Goal: Use online tool/utility: Utilize a website feature to perform a specific function

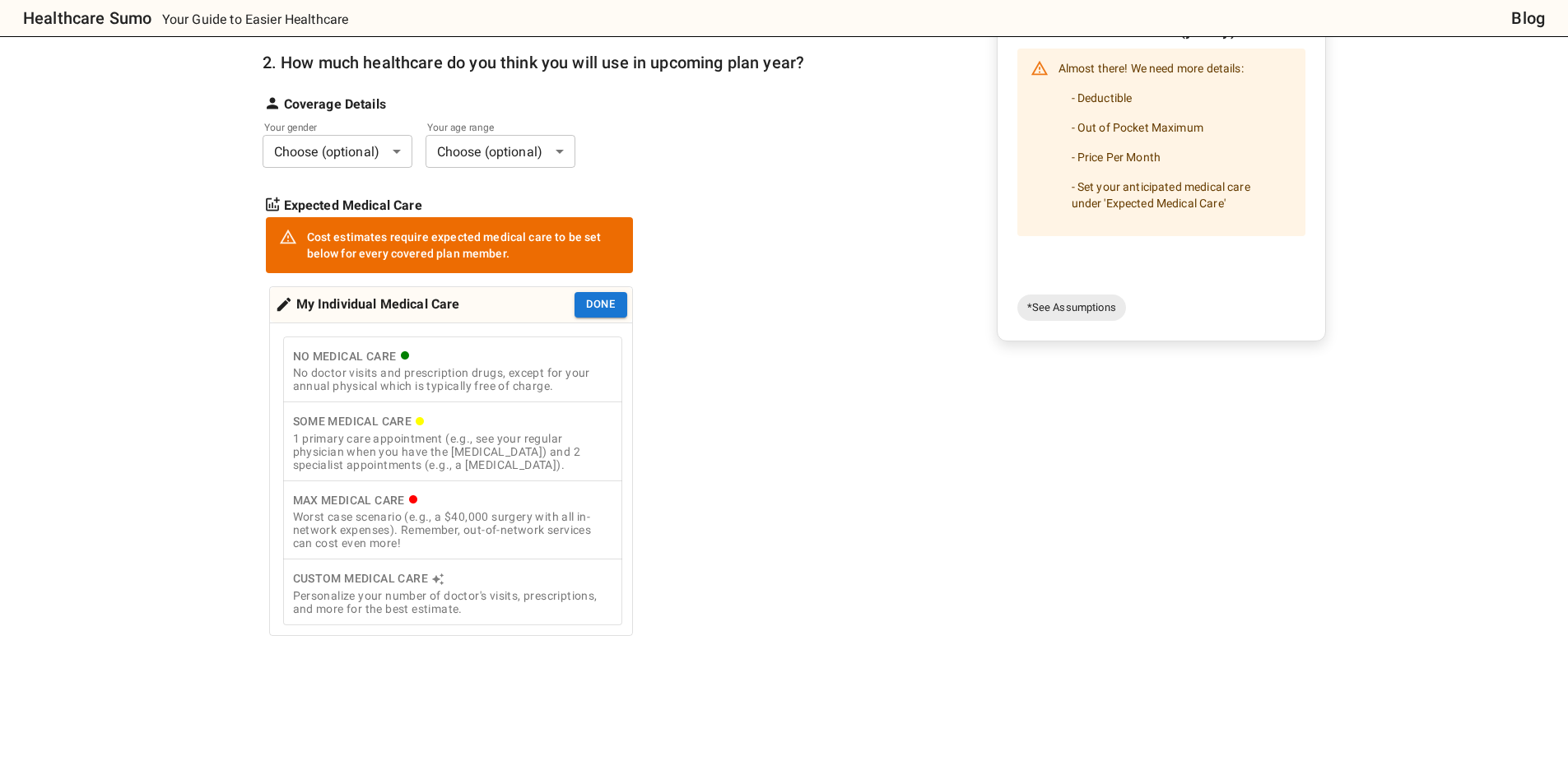
scroll to position [576, 0]
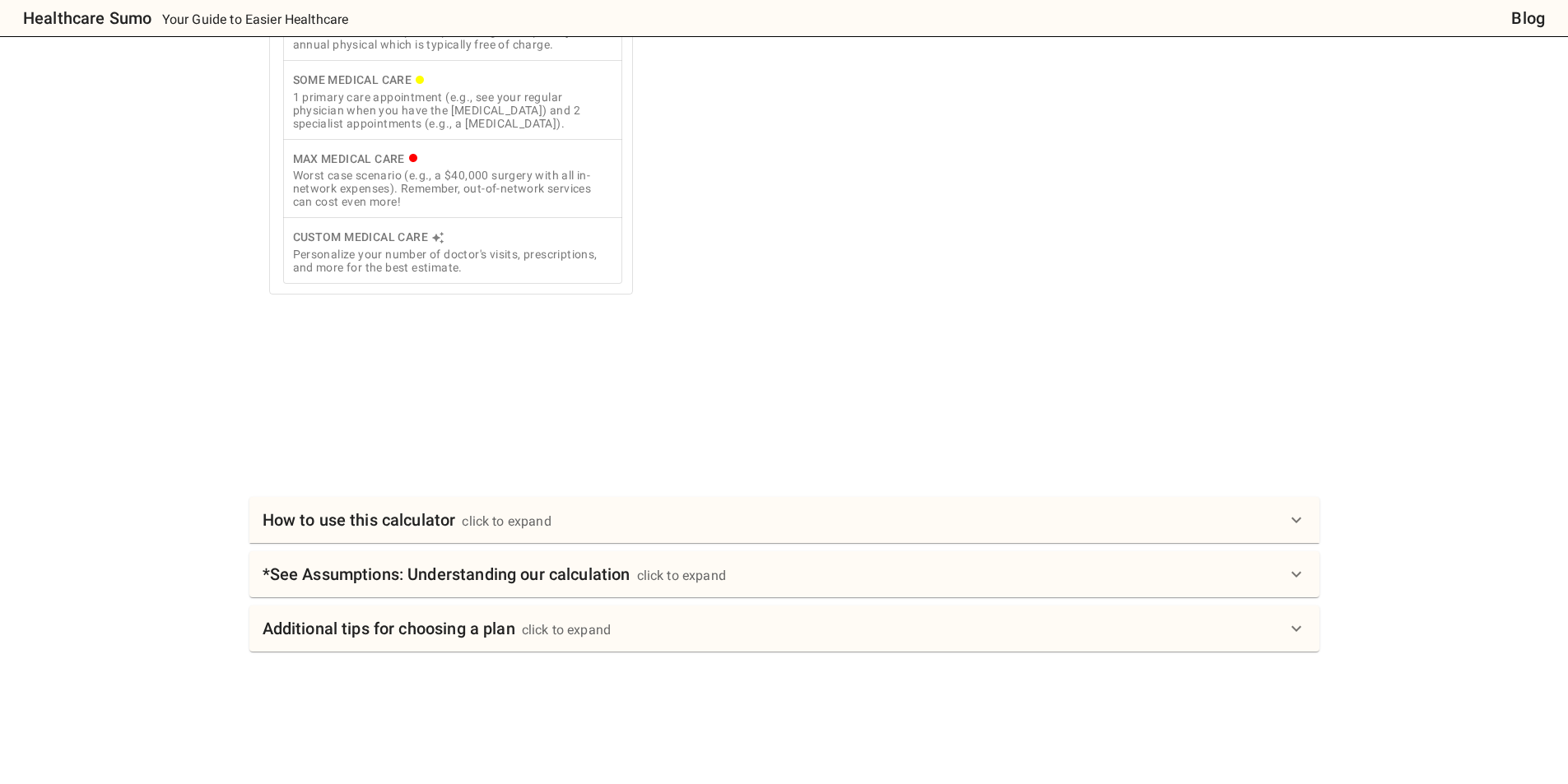
click at [495, 491] on div "Health Insurance Calculator: Compare Plan Costs Compare health insurance plans …" at bounding box center [784, 90] width 1070 height 1206
click at [496, 543] on div "How to use this calculator click to expand" at bounding box center [784, 519] width 1070 height 46
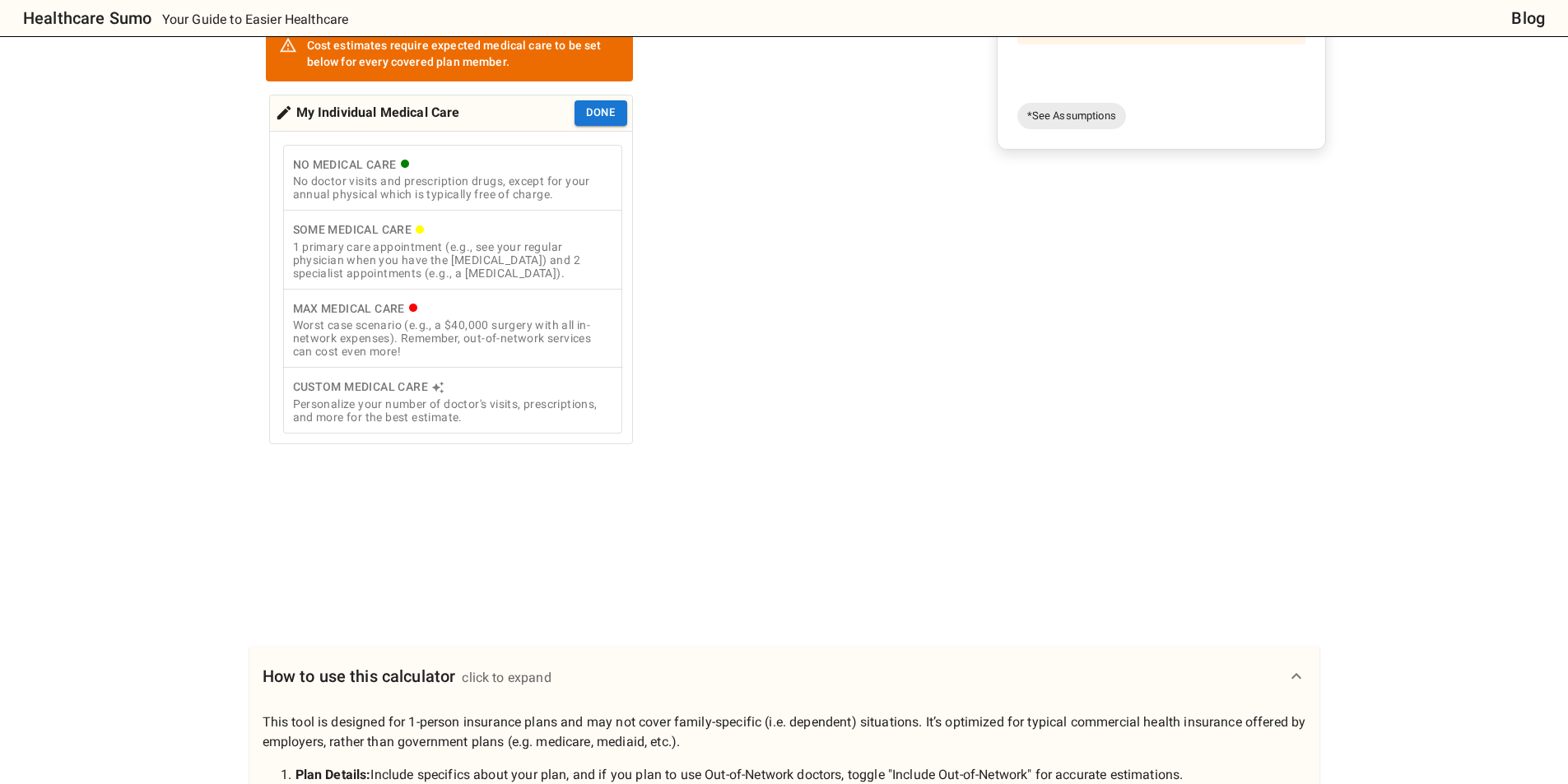
scroll to position [165, 0]
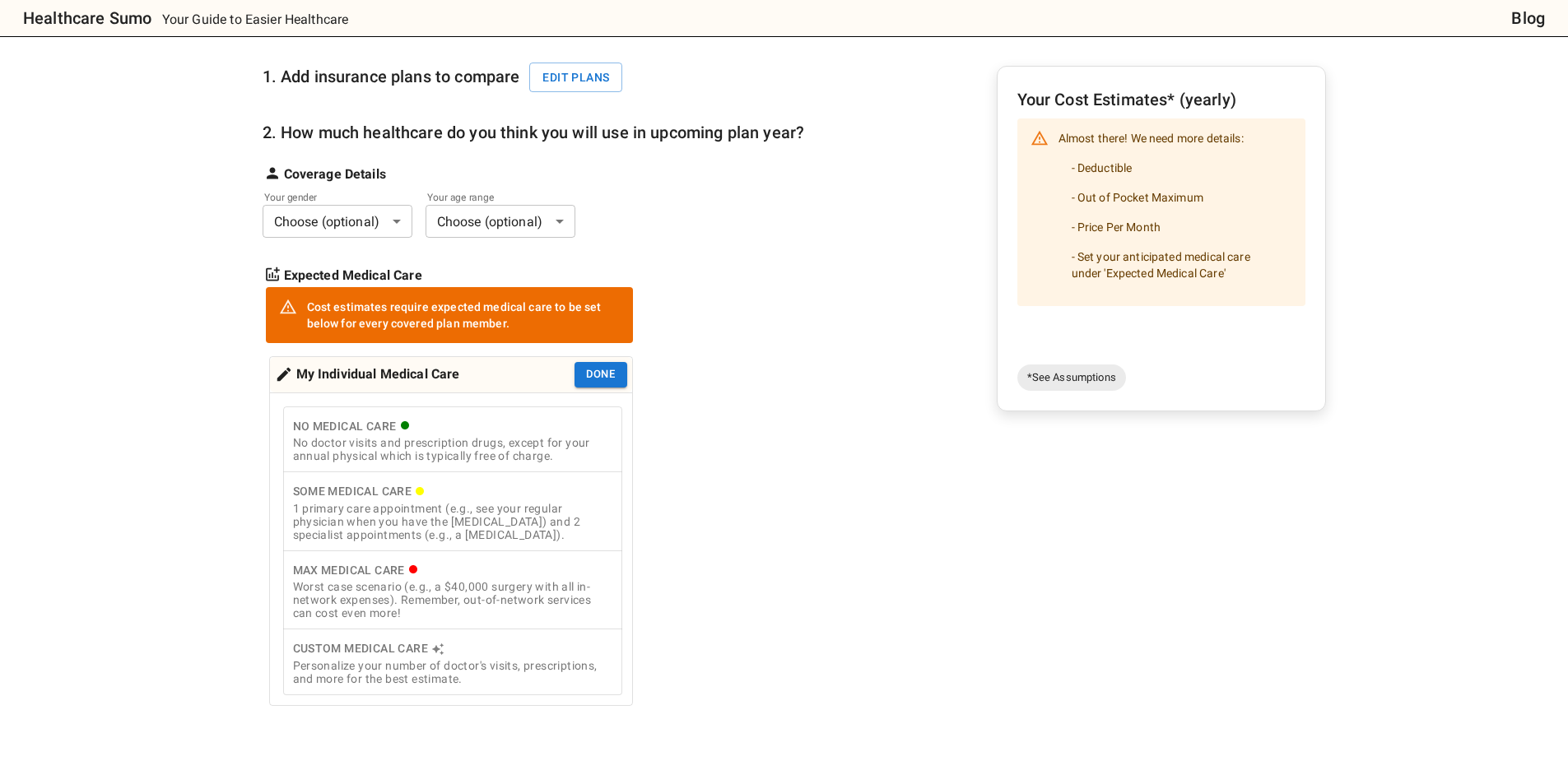
click at [485, 447] on div "No doctor visits and prescription drugs, except for your annual physical which …" at bounding box center [452, 449] width 319 height 26
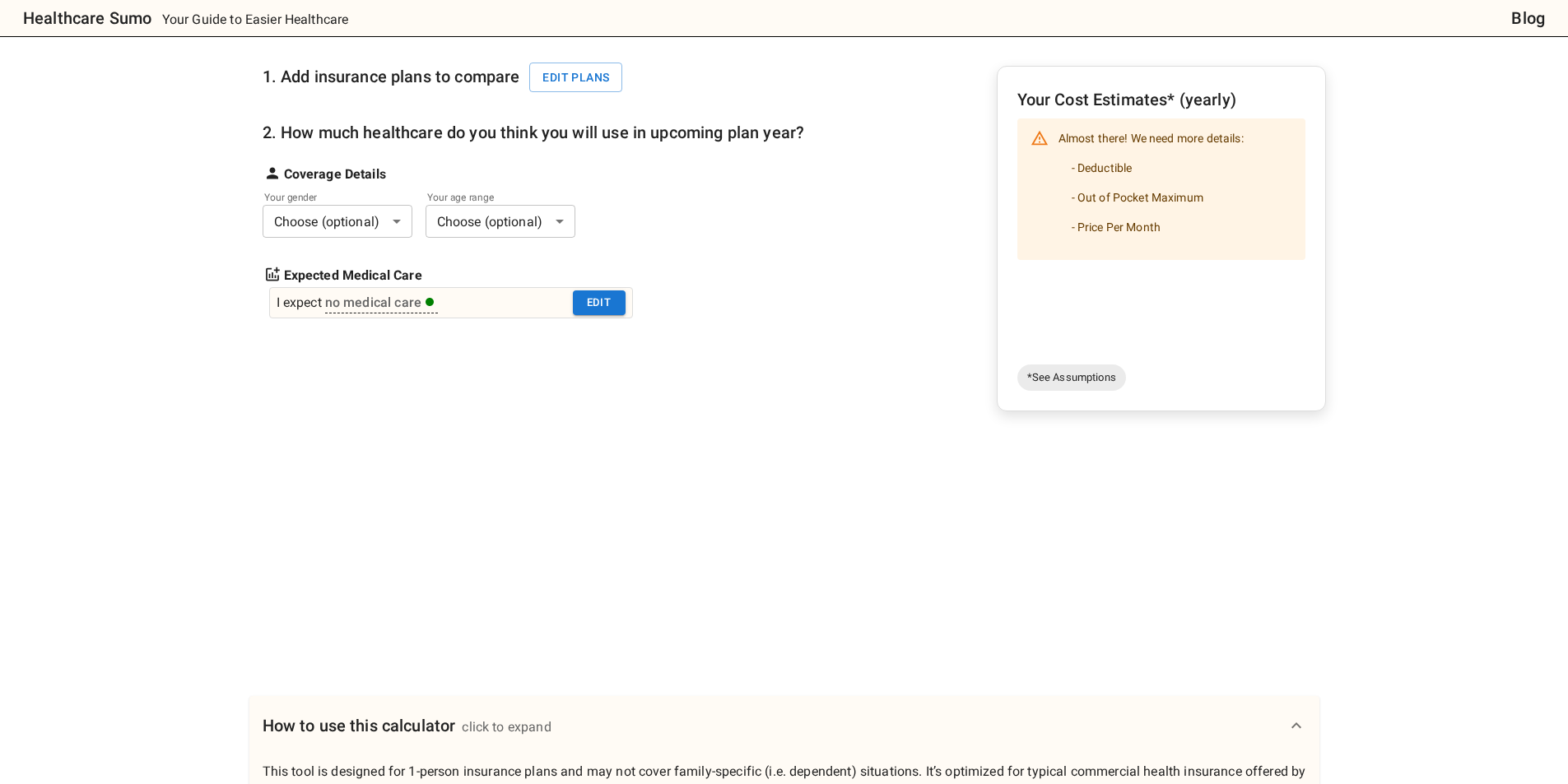
click at [394, 289] on div "I expect no medical care Edit" at bounding box center [451, 302] width 364 height 31
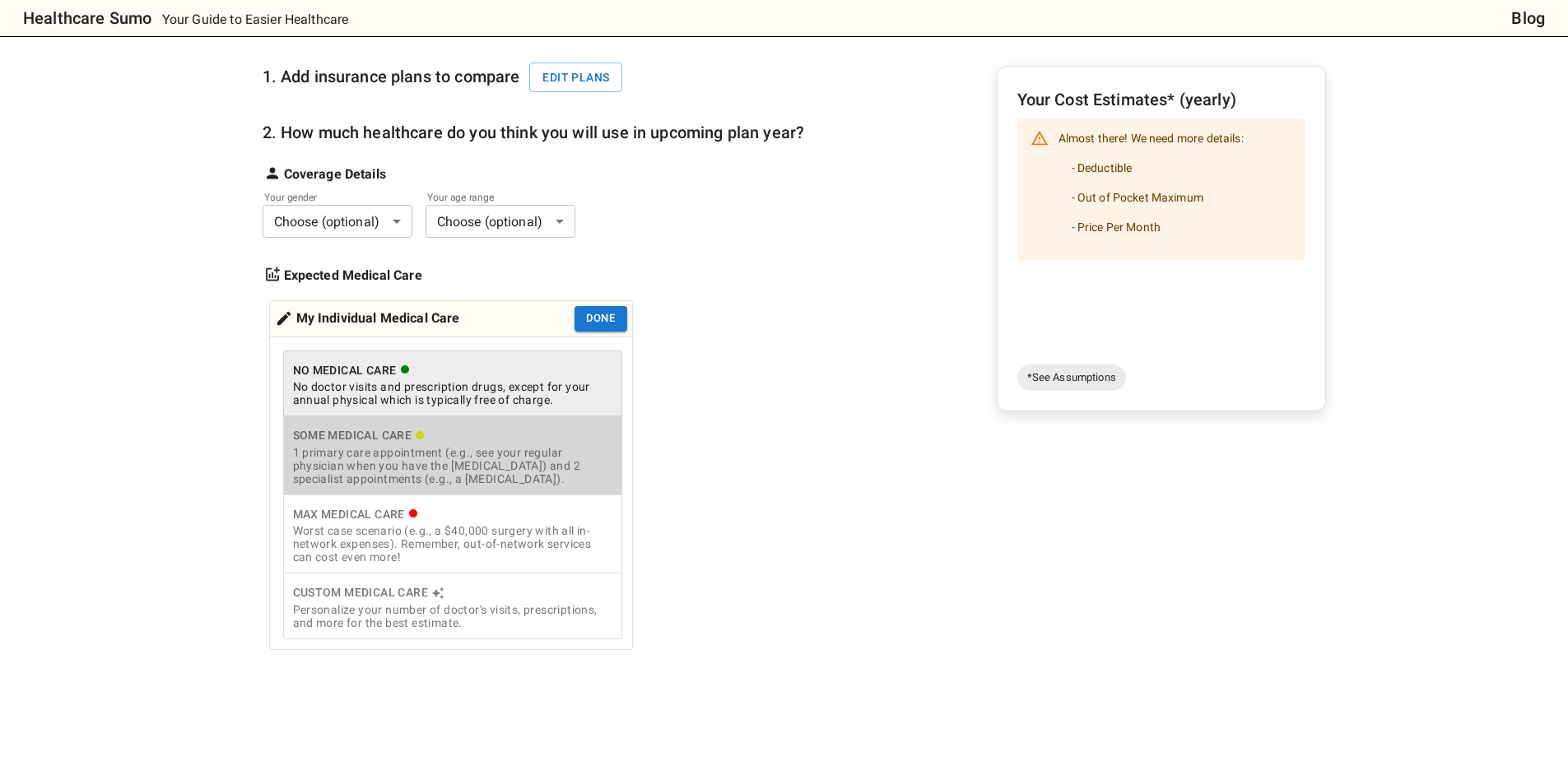
click at [594, 444] on div "Some Medical Care" at bounding box center [452, 435] width 319 height 21
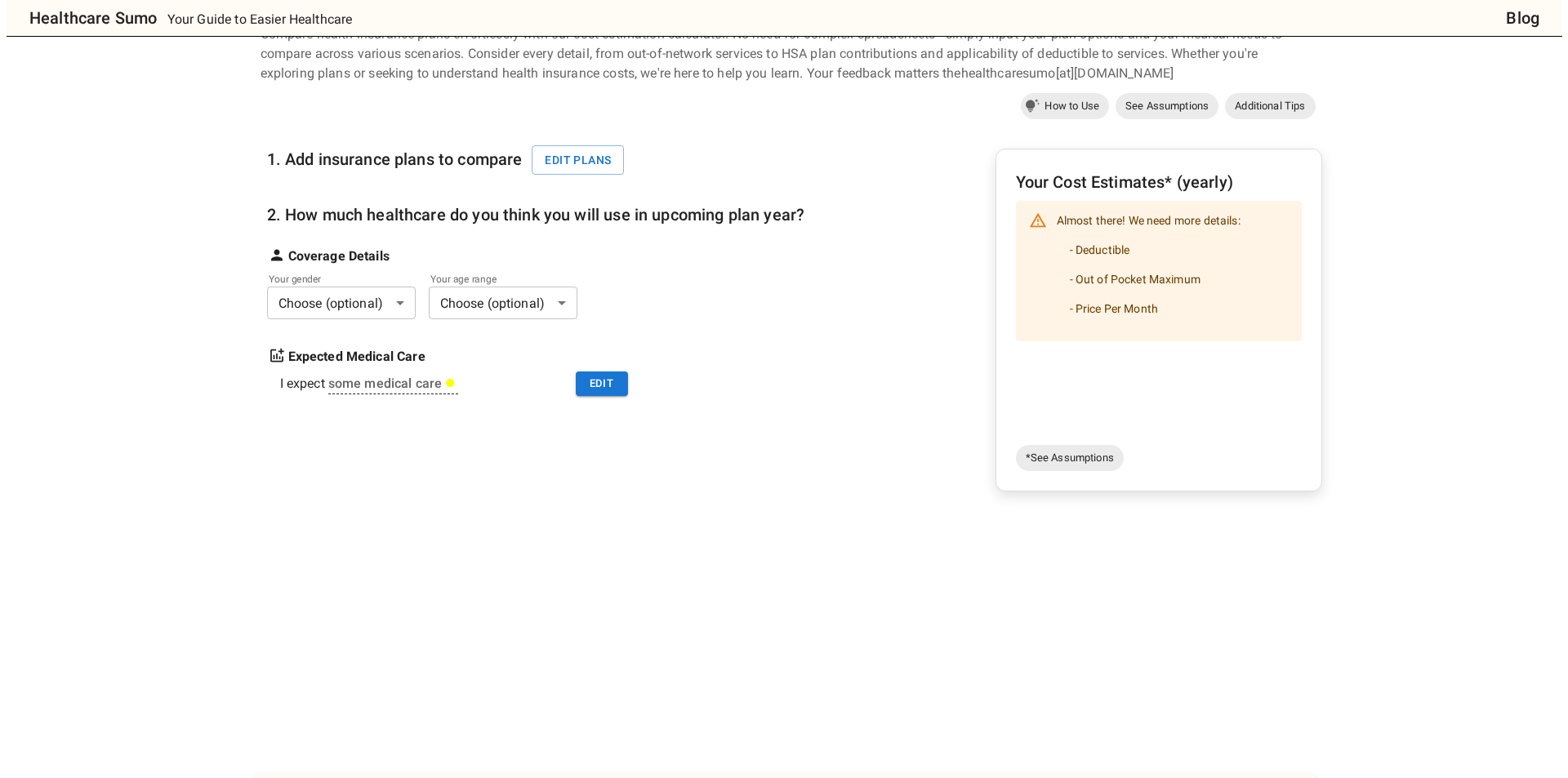
scroll to position [0, 0]
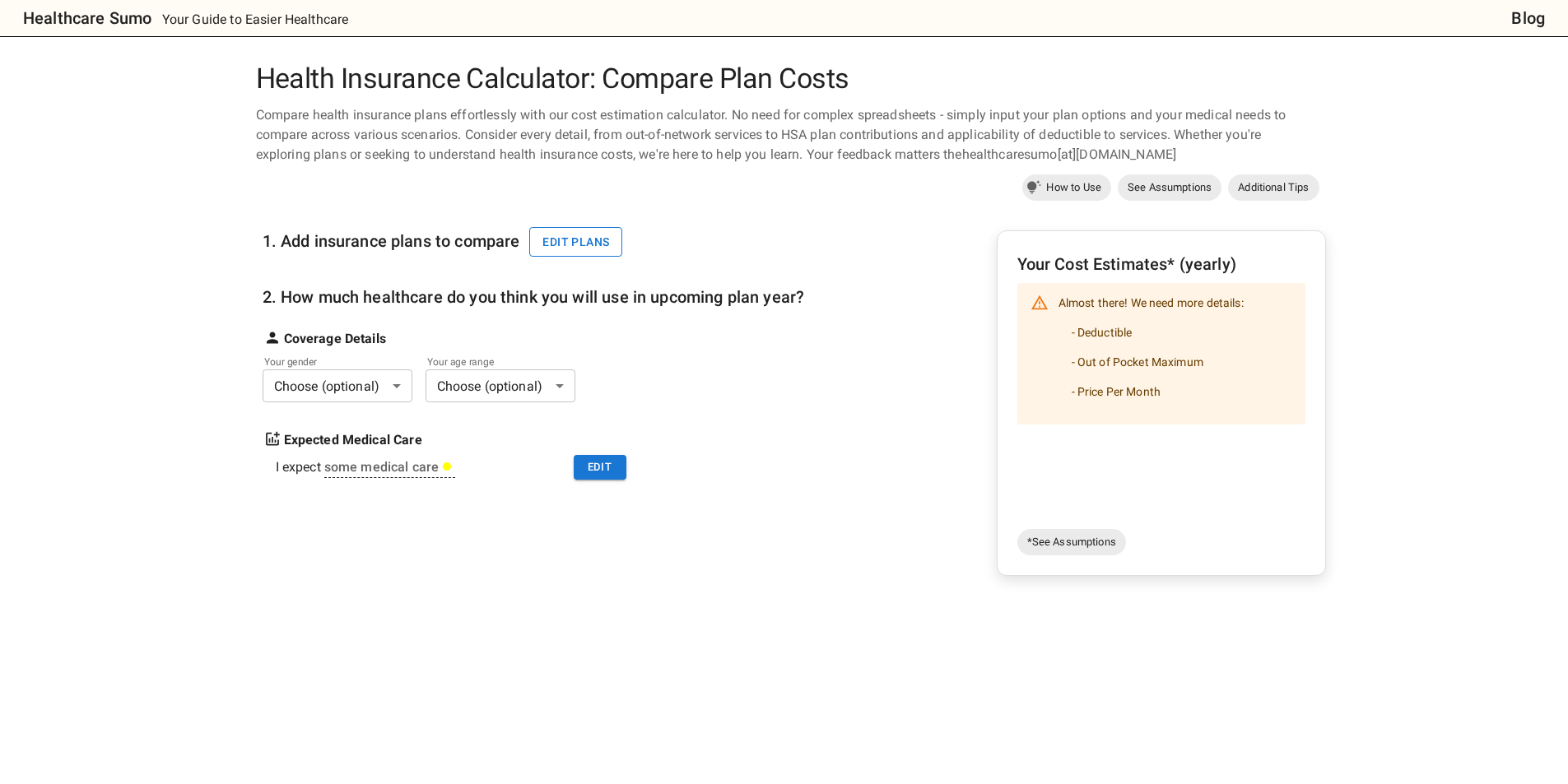
click at [572, 234] on button "Edit plans" at bounding box center [576, 242] width 93 height 30
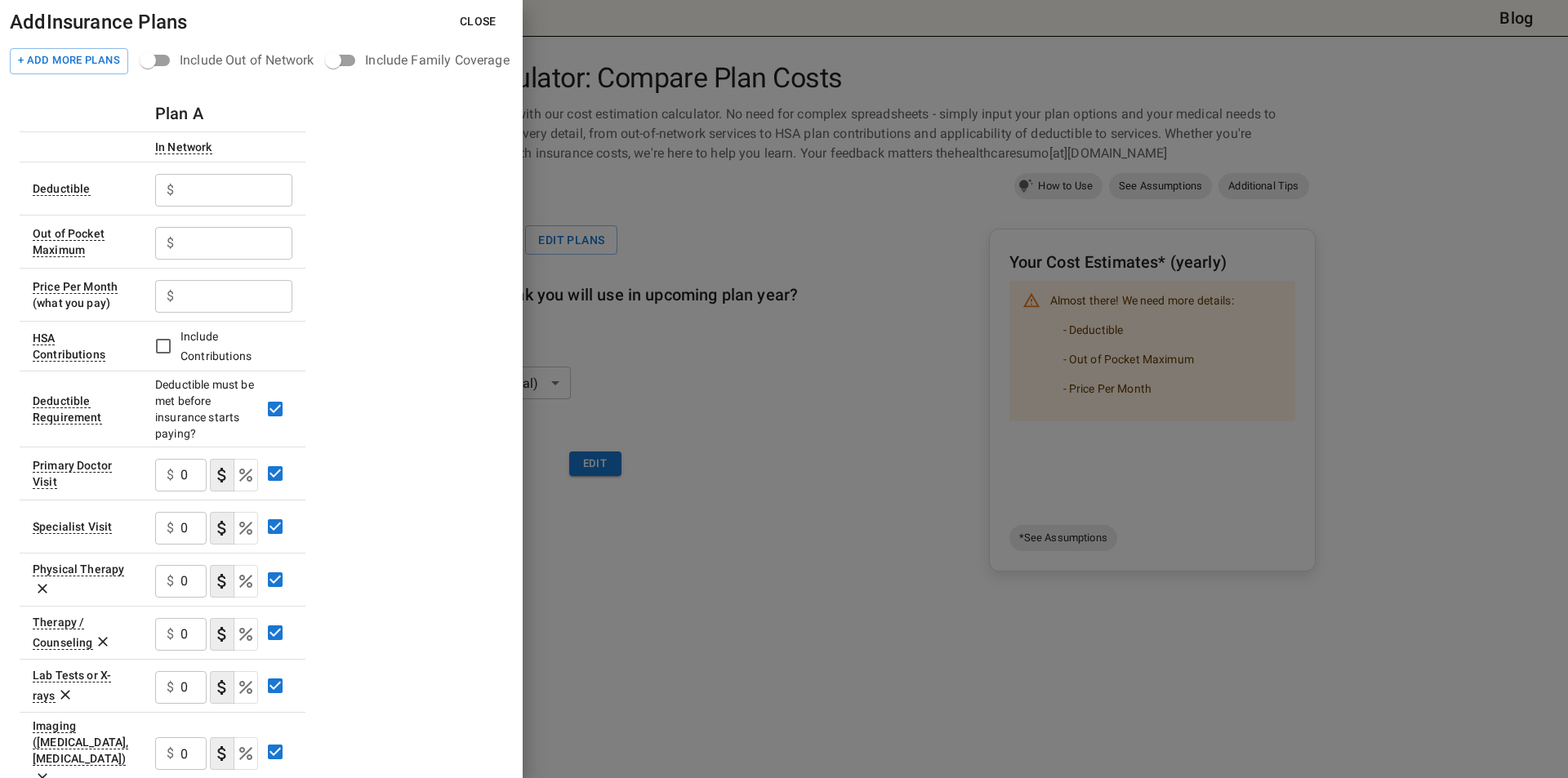
click at [247, 187] on input "text" at bounding box center [237, 190] width 112 height 33
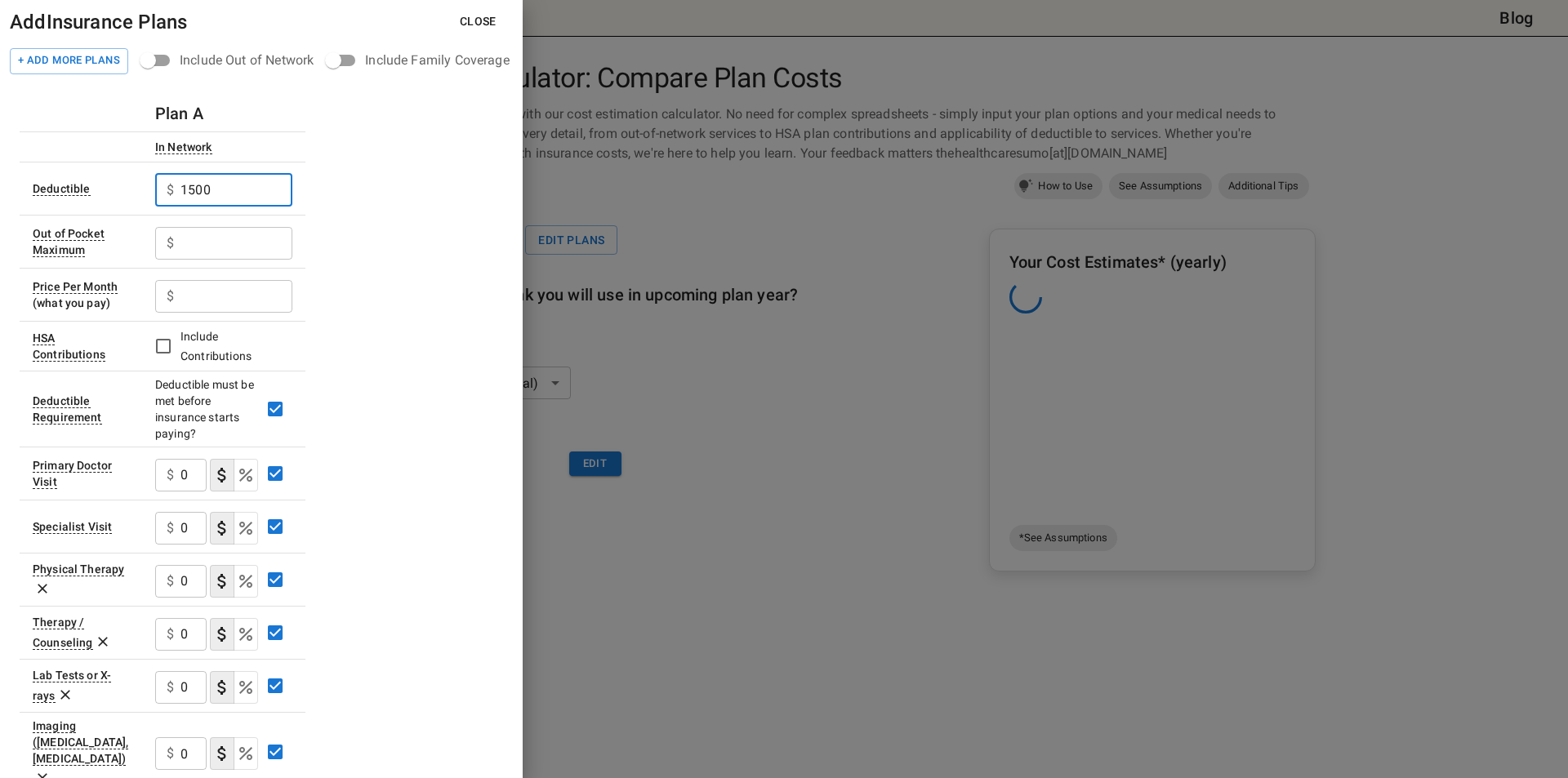
type input "1500"
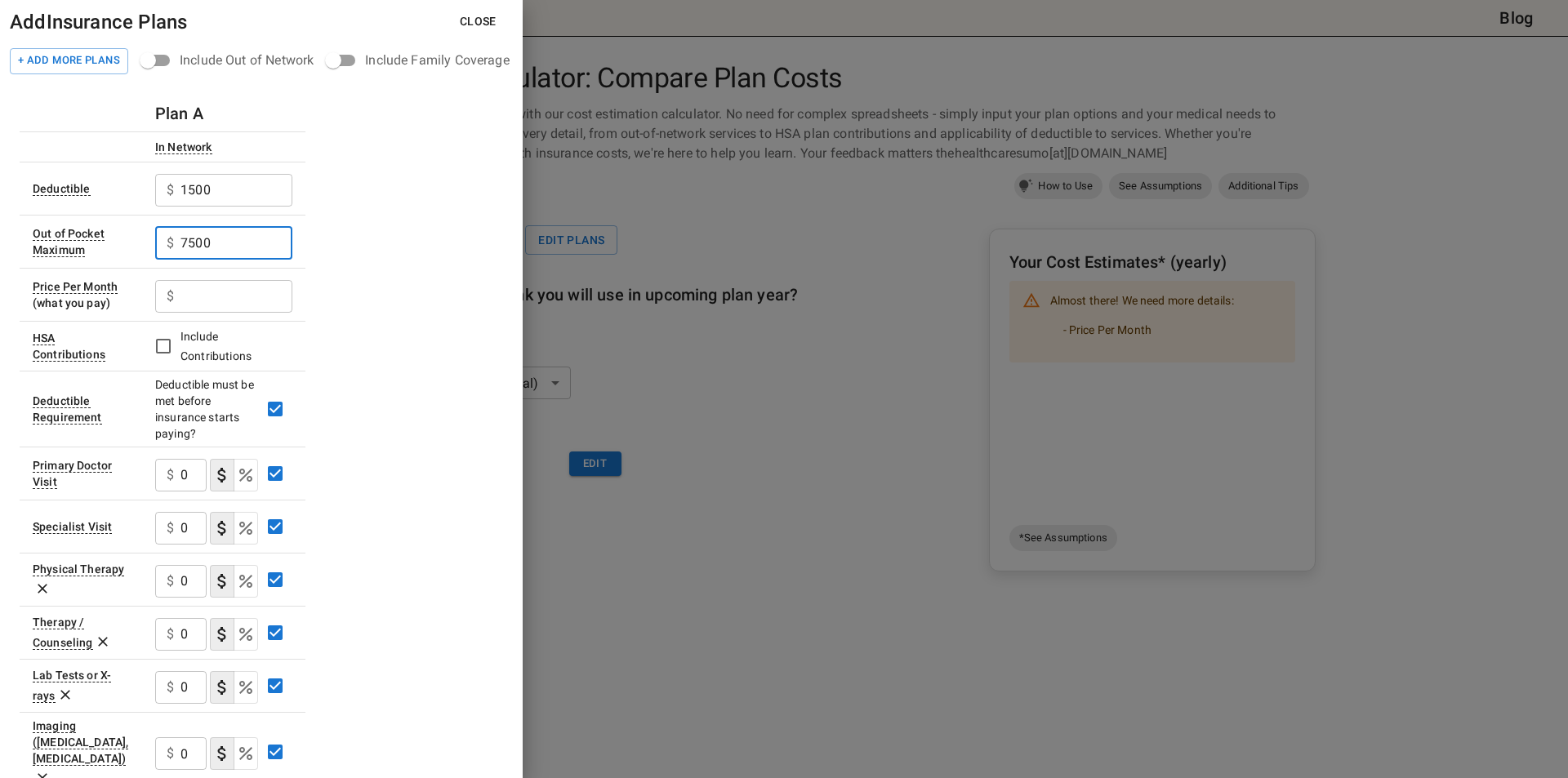
type input "7500"
